Goal: Information Seeking & Learning: Learn about a topic

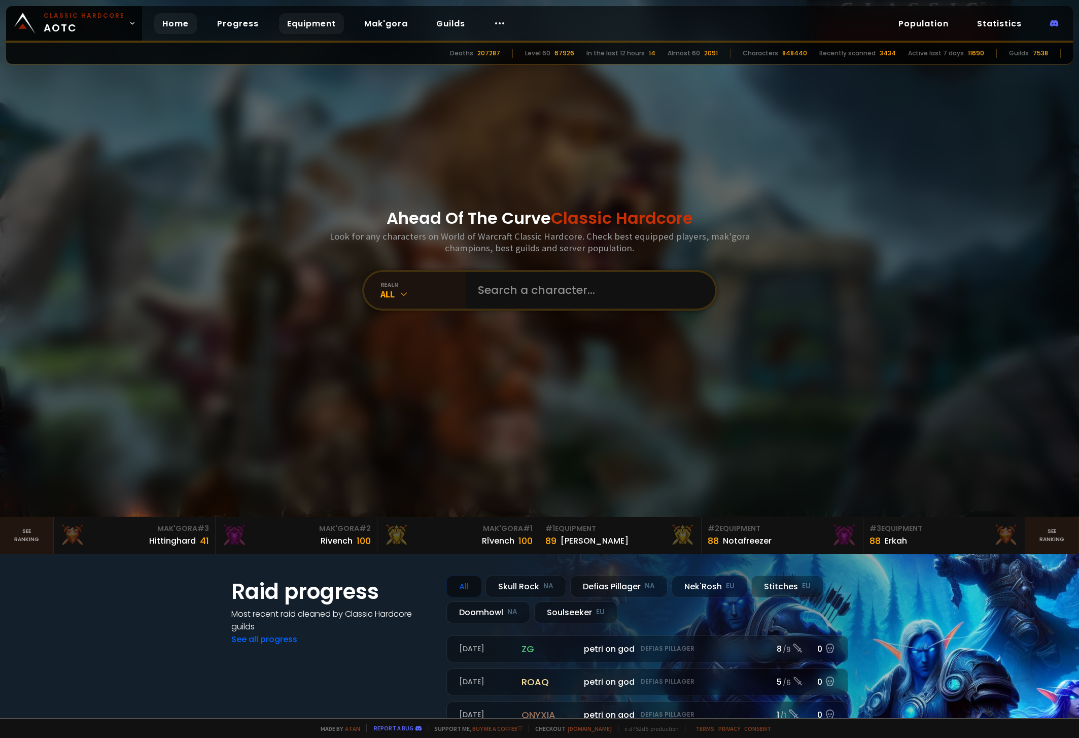
click at [302, 22] on link "Equipment" at bounding box center [311, 23] width 65 height 21
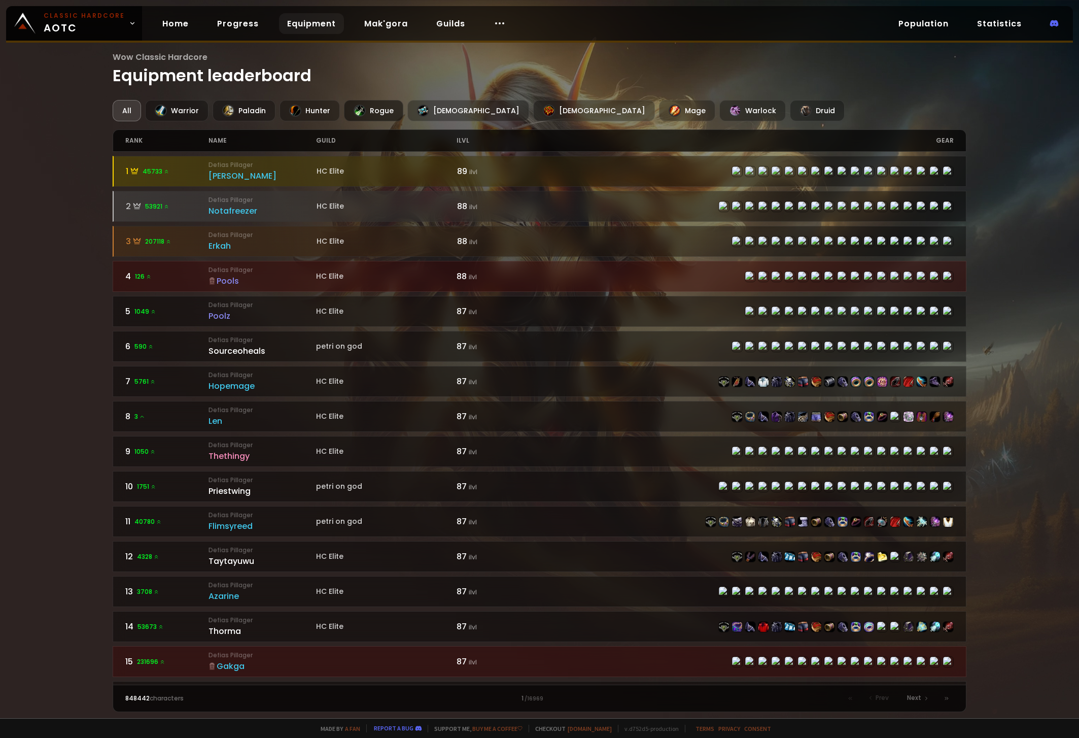
click at [373, 111] on div "Rogue" at bounding box center [373, 110] width 59 height 21
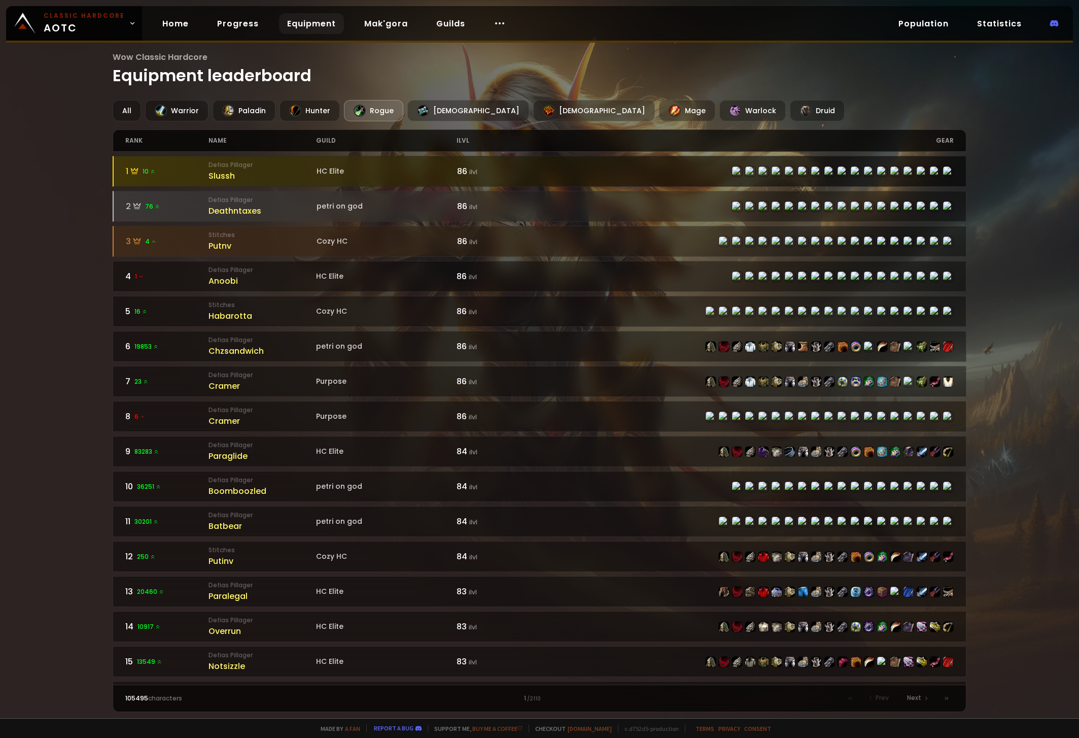
click at [229, 171] on div "Slussh" at bounding box center [263, 175] width 108 height 13
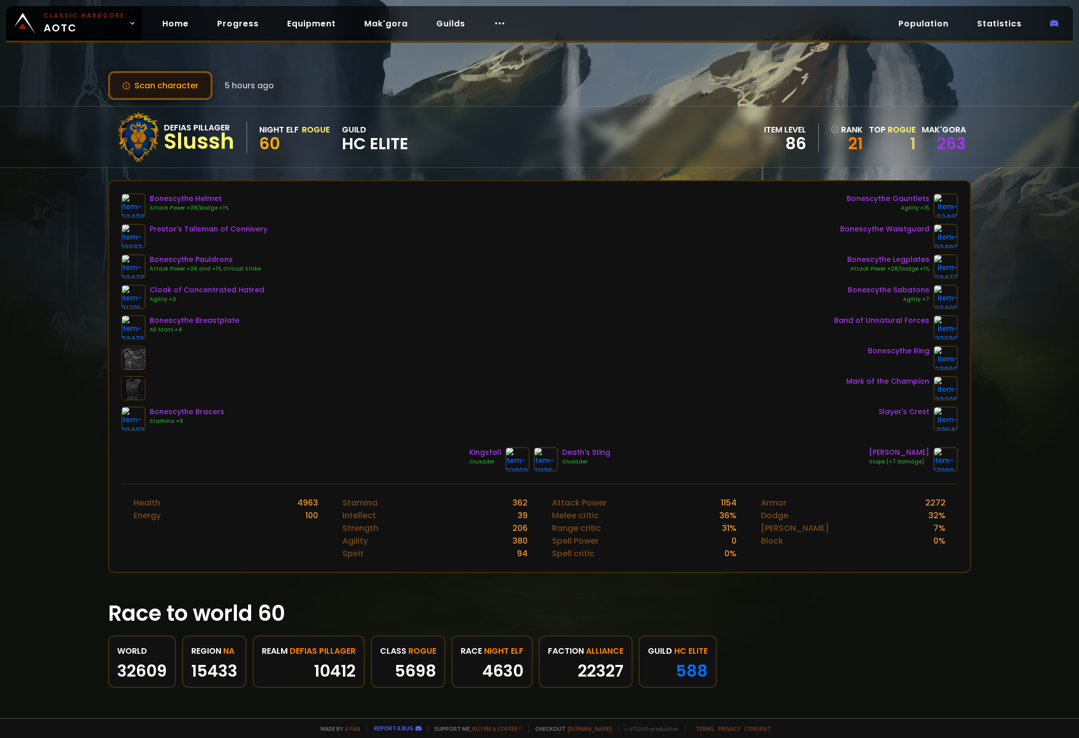
click at [162, 87] on button "Scan character" at bounding box center [160, 85] width 105 height 29
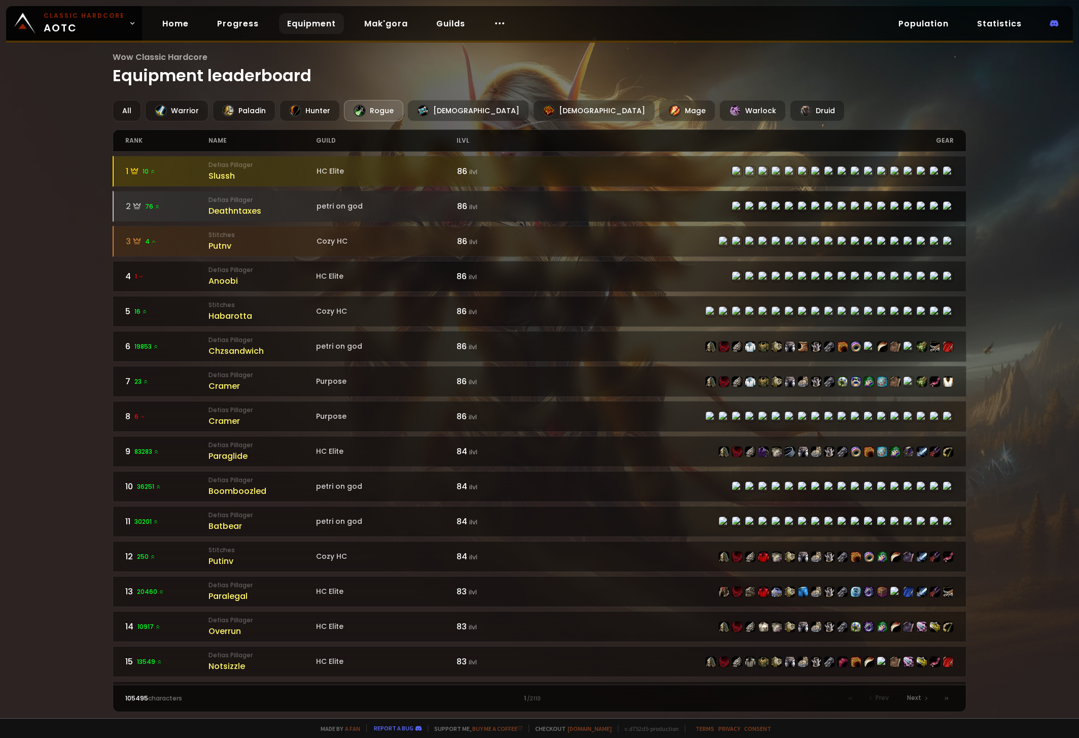
click at [229, 206] on div "Deathntaxes" at bounding box center [263, 210] width 108 height 13
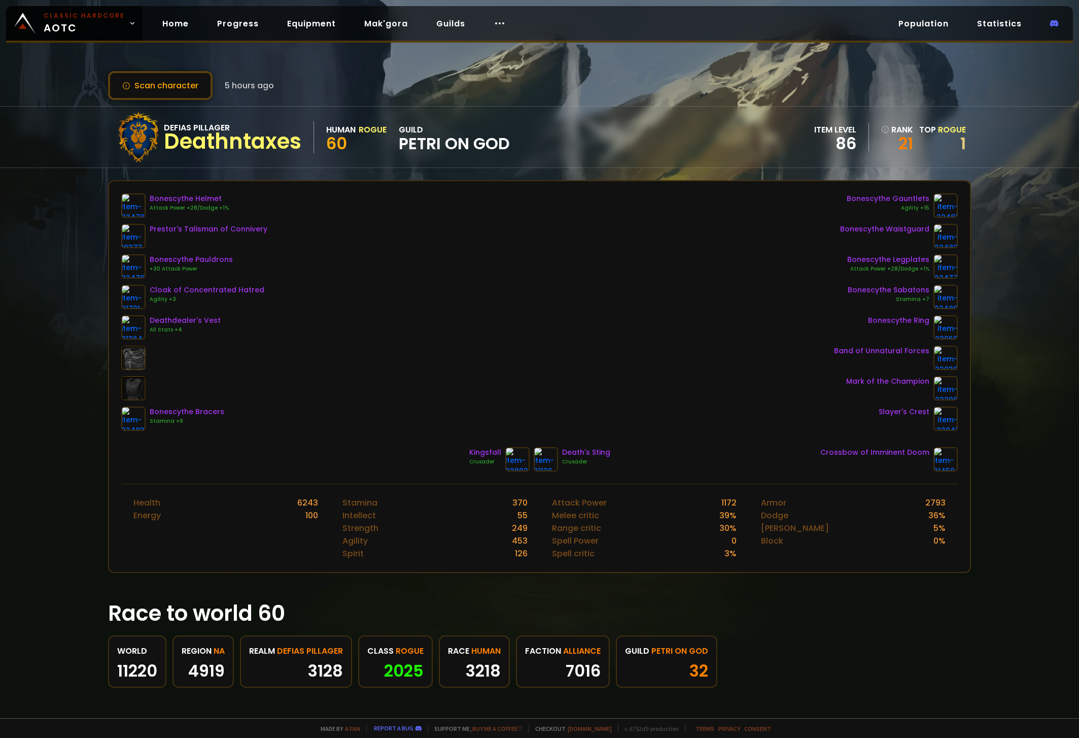
drag, startPoint x: 256, startPoint y: 223, endPoint x: 260, endPoint y: 226, distance: 5.8
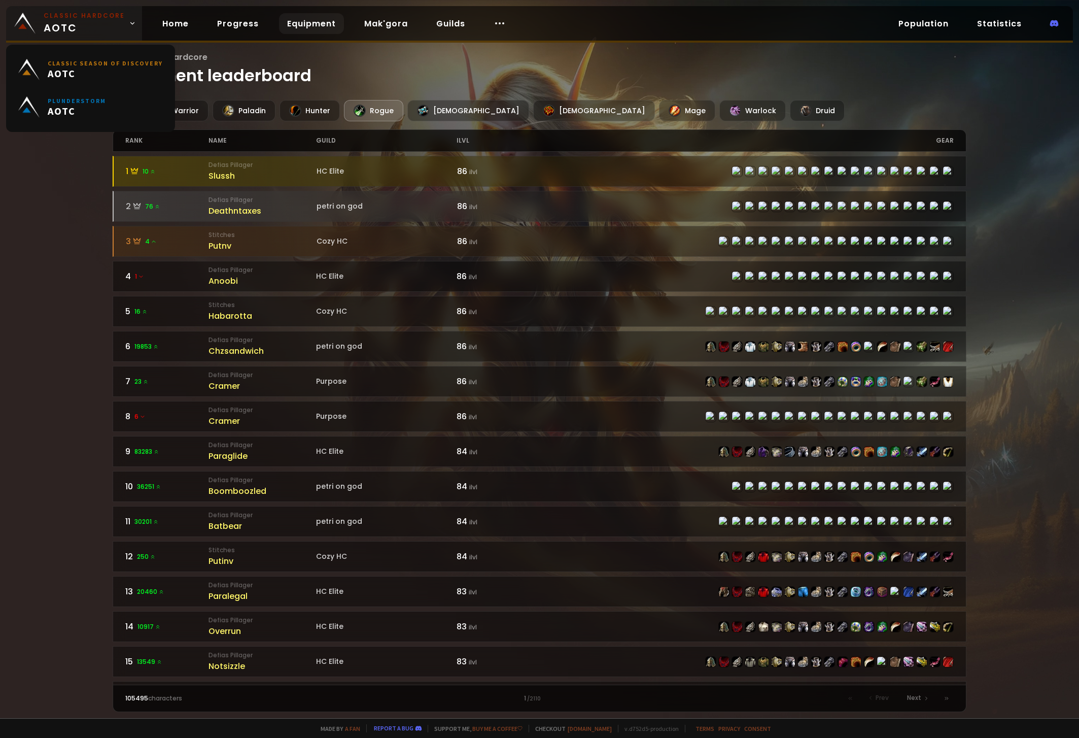
click at [63, 20] on span "Classic Hardcore AOTC" at bounding box center [84, 23] width 81 height 24
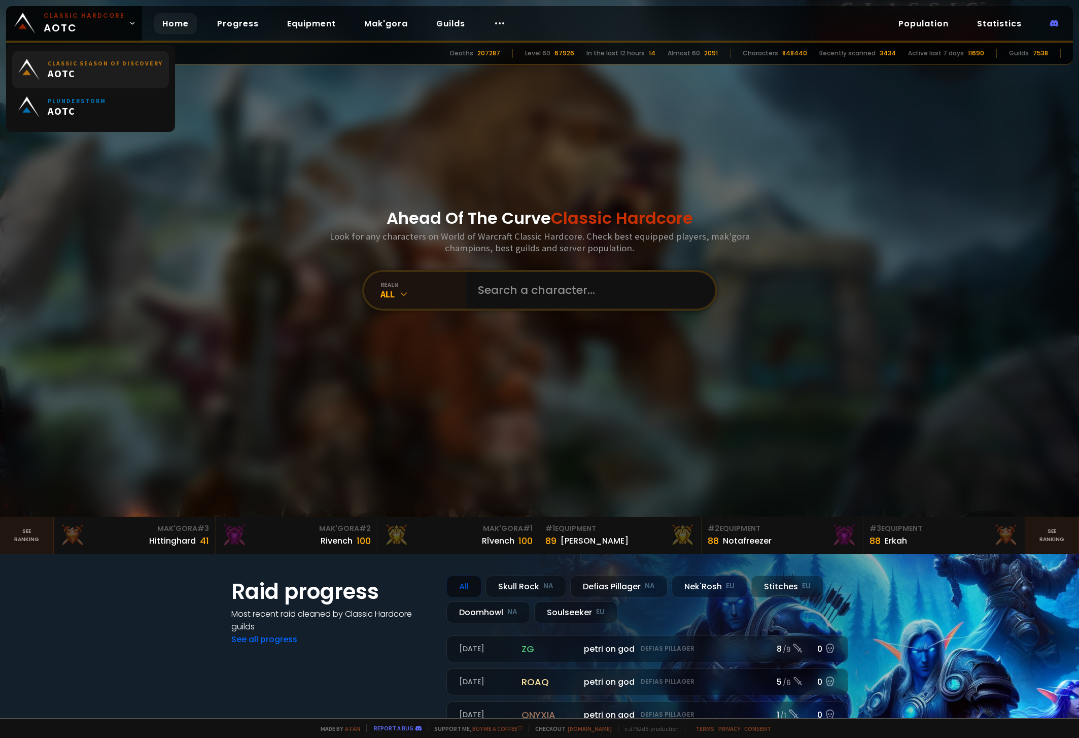
click at [77, 70] on span "AOTC" at bounding box center [105, 73] width 115 height 13
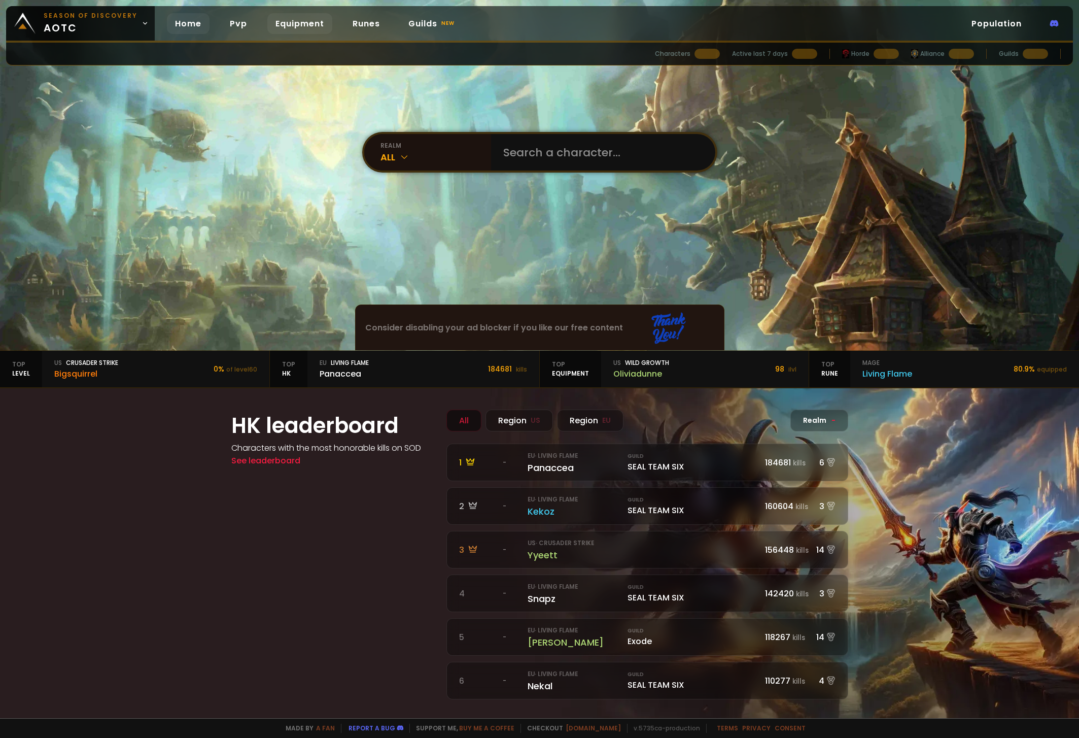
click at [296, 21] on link "Equipment" at bounding box center [299, 23] width 65 height 21
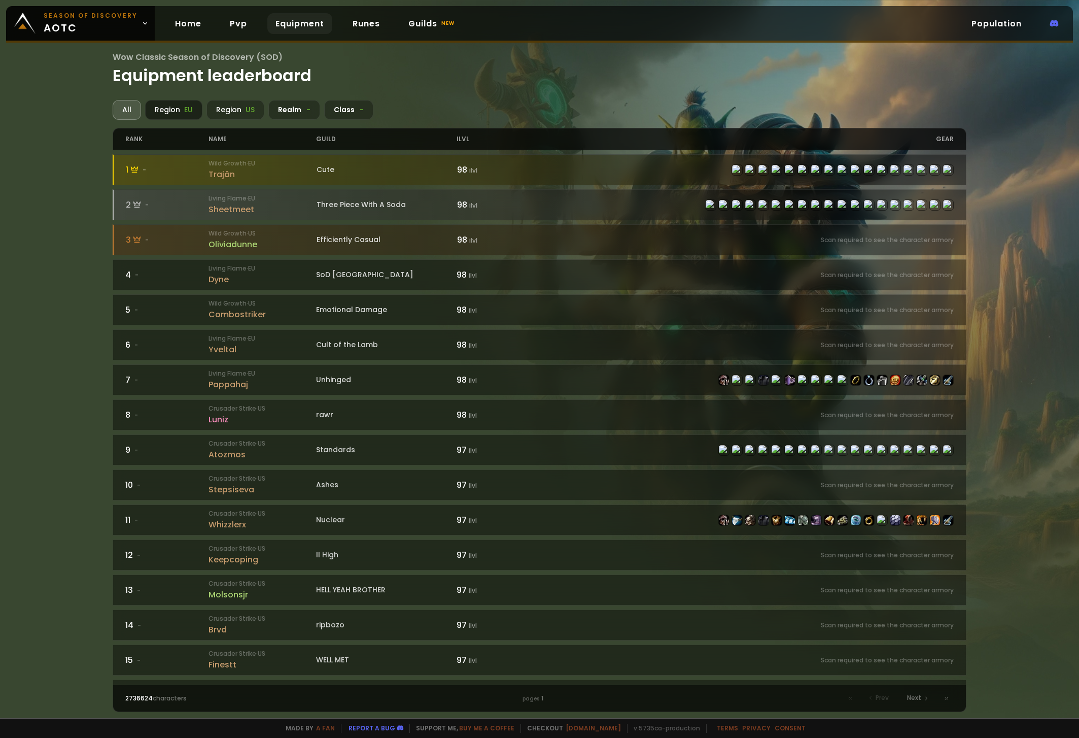
click at [177, 112] on div "Region EU" at bounding box center [173, 110] width 57 height 20
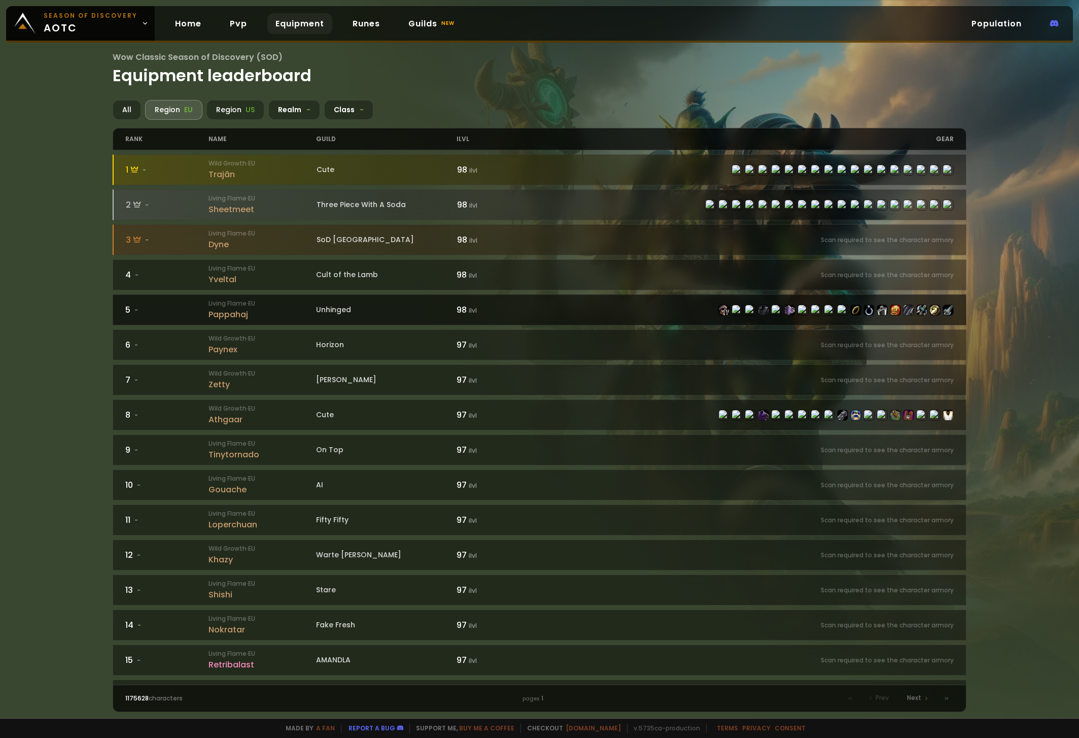
click at [216, 310] on div "Pappahaj" at bounding box center [263, 314] width 108 height 13
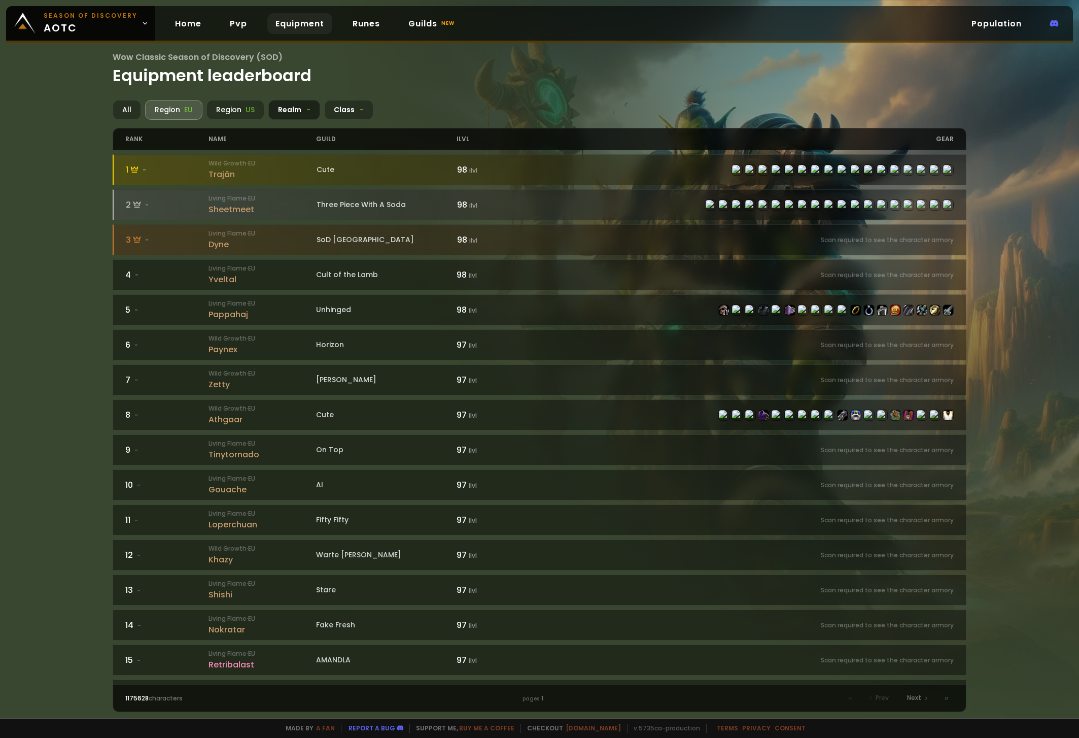
click at [312, 112] on div "Realm -" at bounding box center [294, 110] width 52 height 20
click at [360, 104] on div "Class -" at bounding box center [348, 110] width 49 height 20
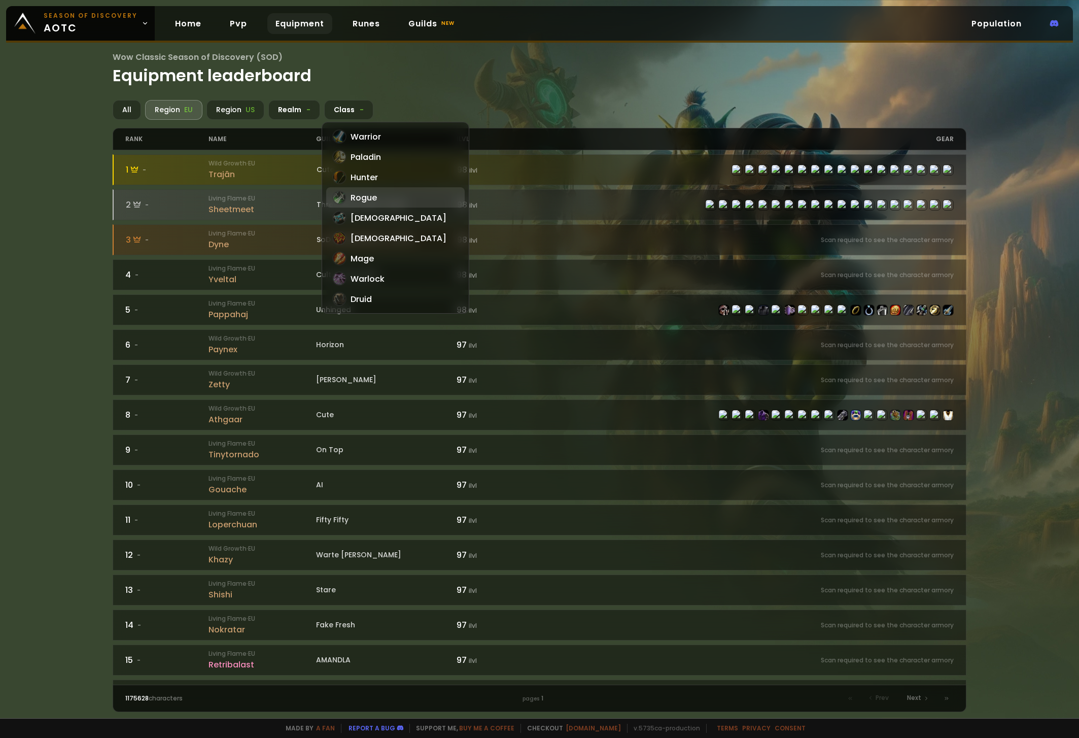
click at [372, 201] on div "Rogue" at bounding box center [395, 197] width 139 height 20
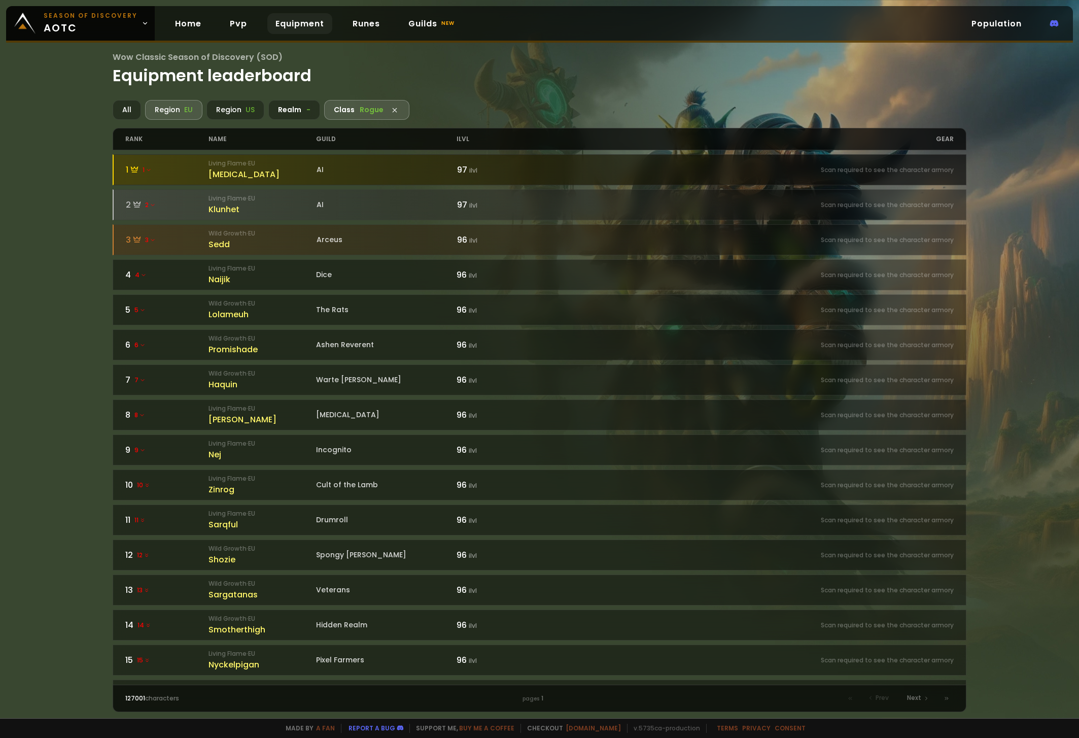
click at [244, 175] on div "[MEDICAL_DATA]" at bounding box center [263, 174] width 108 height 13
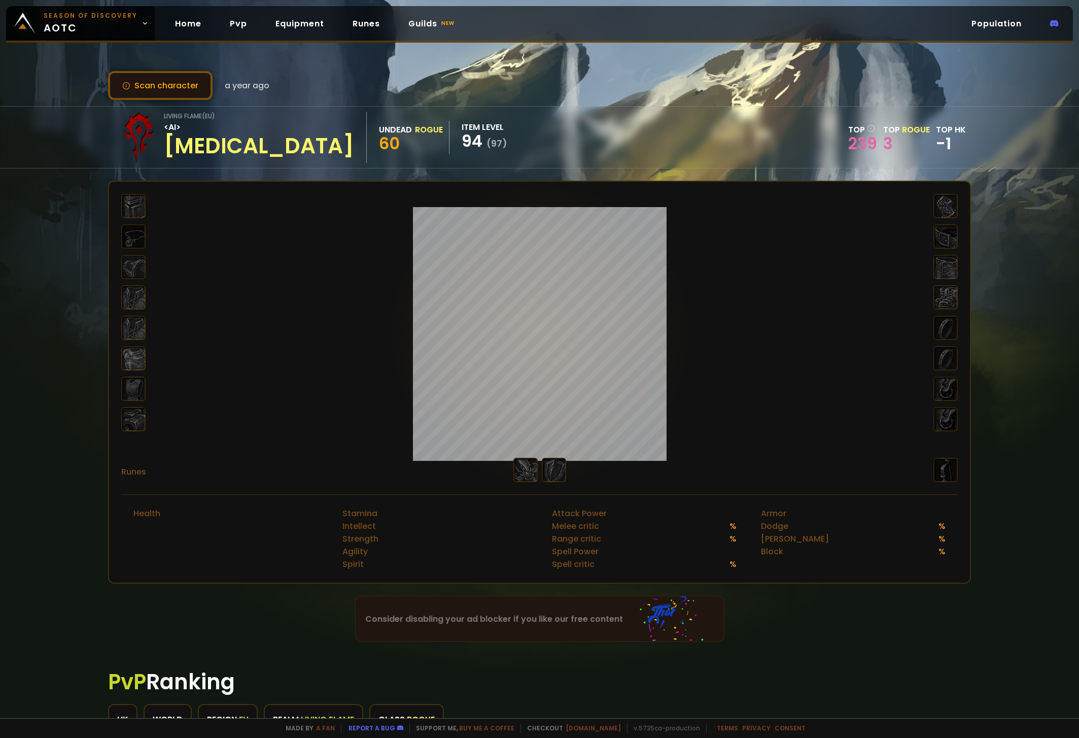
click at [173, 78] on button "Scan character" at bounding box center [160, 85] width 105 height 29
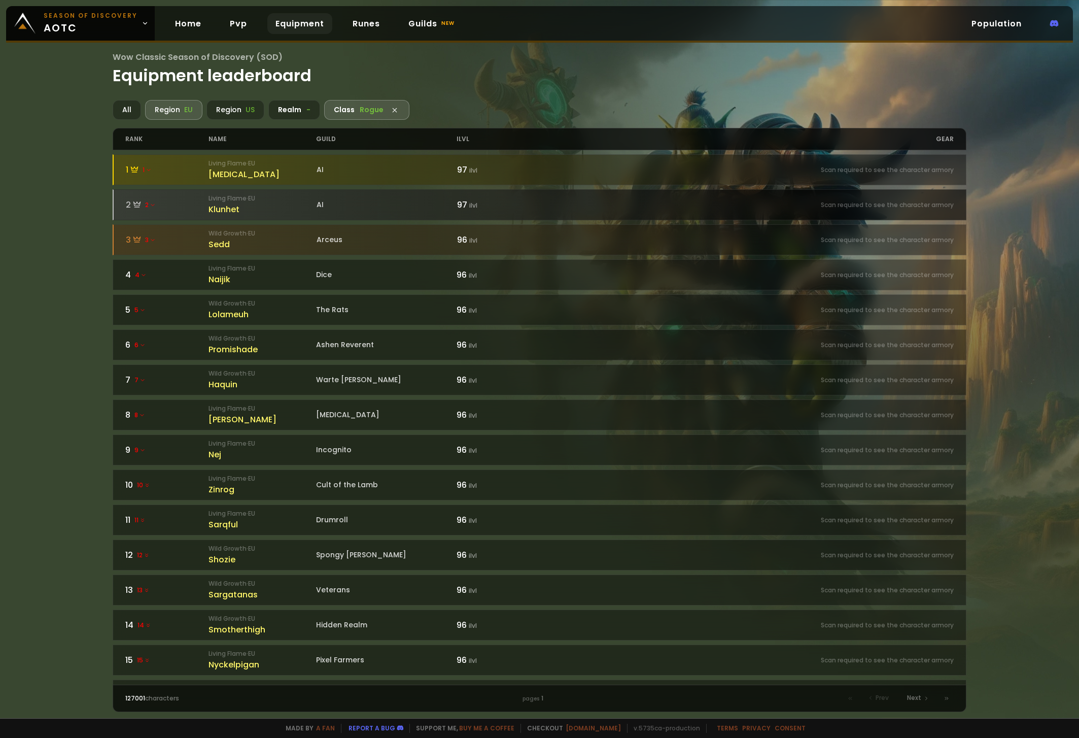
click at [236, 211] on div "Klunhet" at bounding box center [263, 209] width 108 height 13
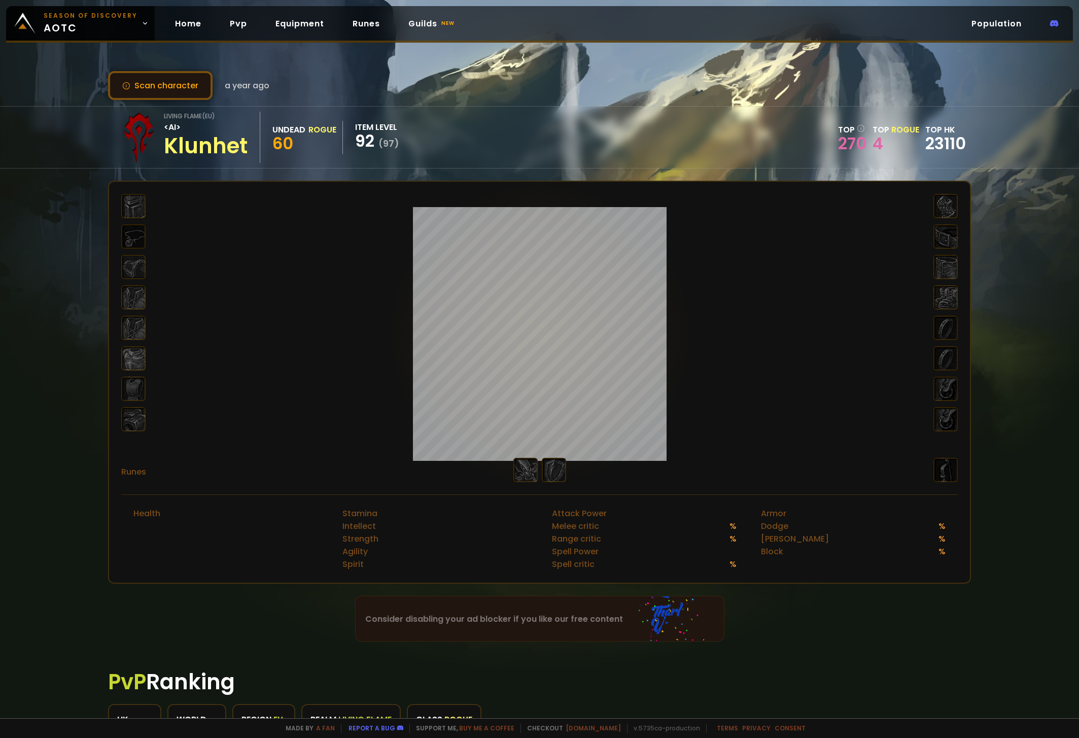
click at [179, 77] on button "Scan character" at bounding box center [160, 85] width 105 height 29
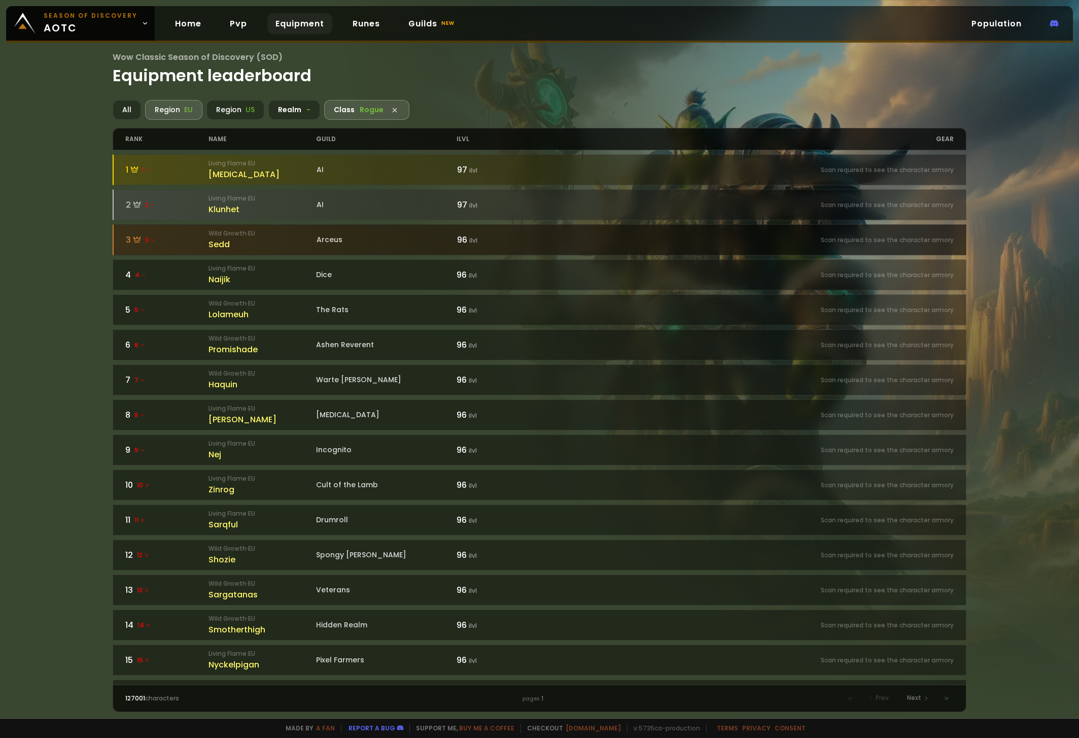
click at [257, 248] on div "Sedd" at bounding box center [263, 244] width 108 height 13
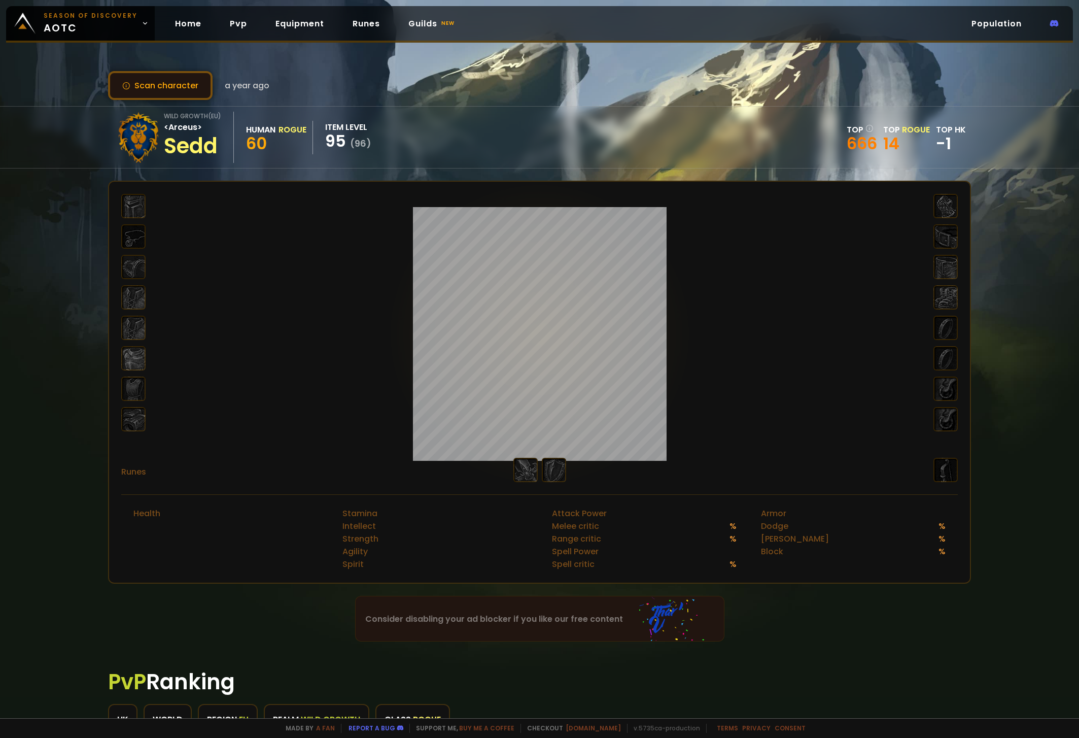
click at [175, 84] on button "Scan character" at bounding box center [160, 85] width 105 height 29
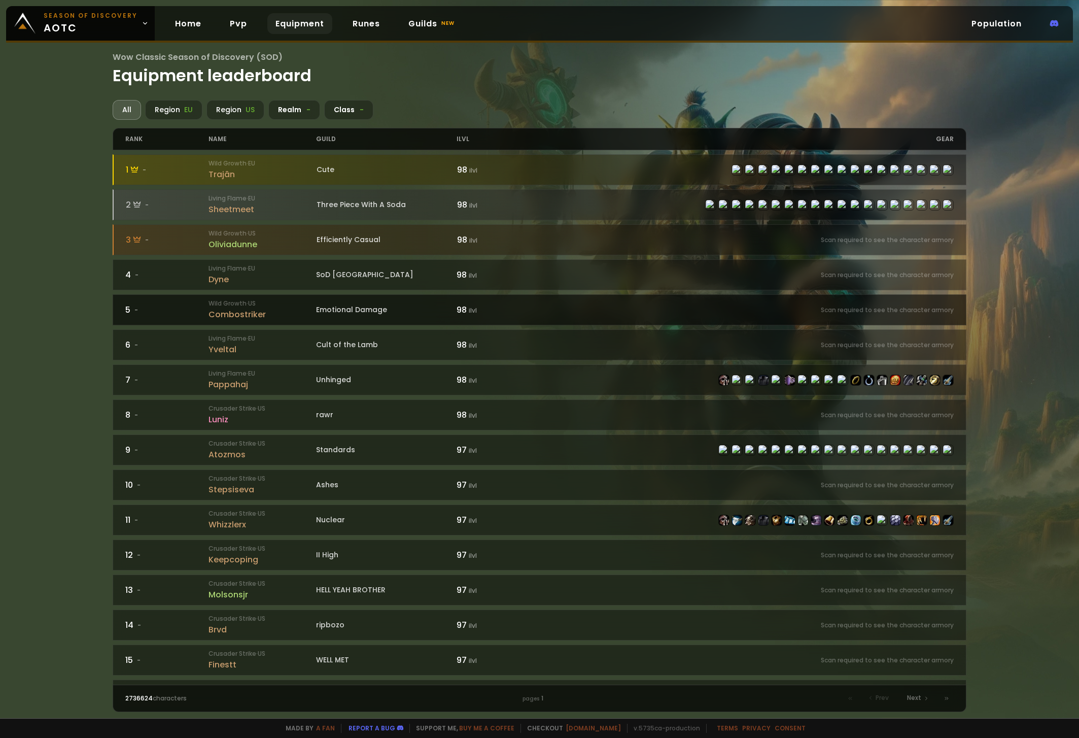
drag, startPoint x: 390, startPoint y: 306, endPoint x: 394, endPoint y: 312, distance: 6.9
